Goal: Task Accomplishment & Management: Use online tool/utility

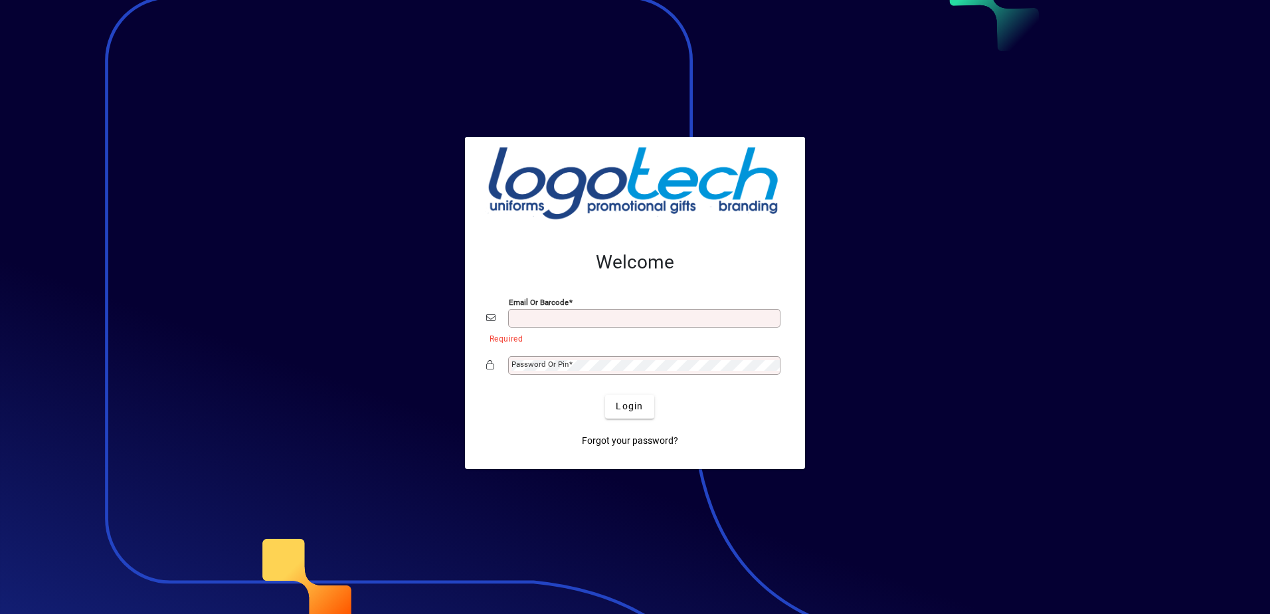
click at [539, 320] on input "Email or Barcode" at bounding box center [646, 318] width 268 height 11
type input "**********"
click at [526, 368] on mat-label "Password or Pin" at bounding box center [540, 363] width 57 height 9
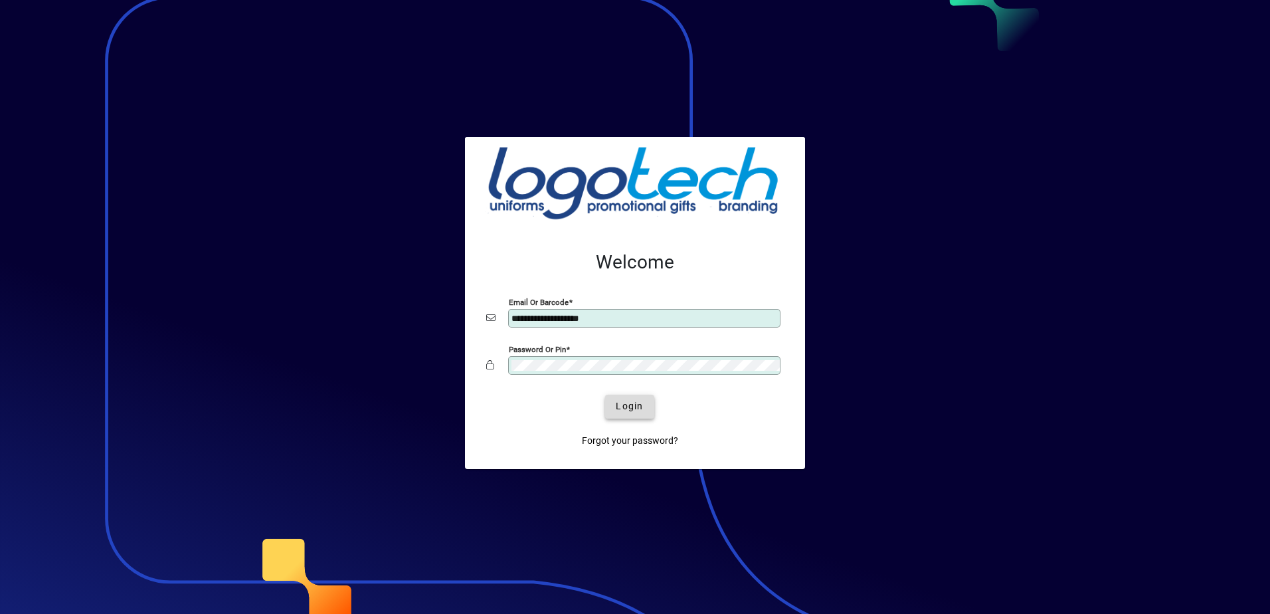
click at [623, 408] on span "Login" at bounding box center [629, 406] width 27 height 14
